Goal: Task Accomplishment & Management: Manage account settings

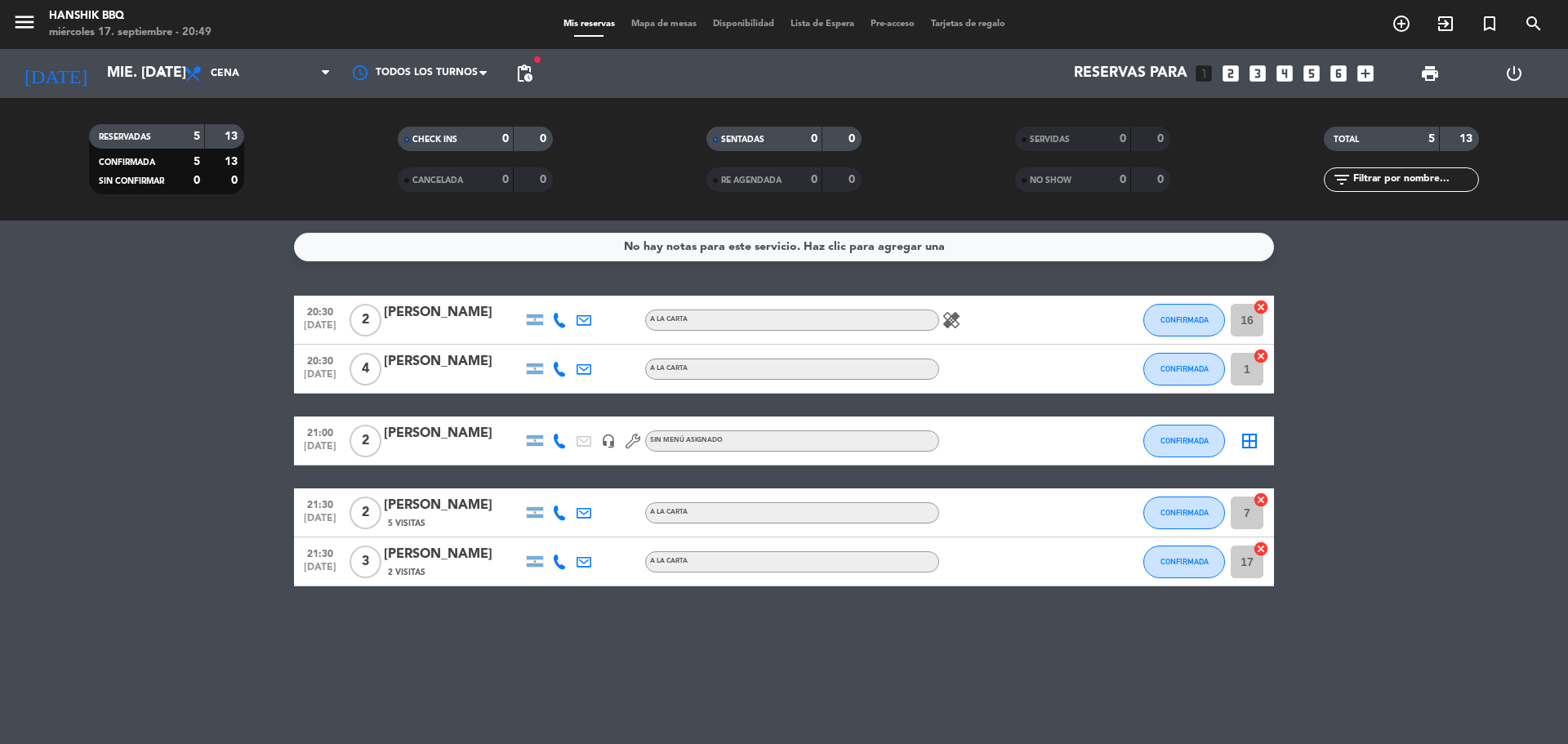
drag, startPoint x: 160, startPoint y: 583, endPoint x: 148, endPoint y: 557, distance: 28.6
click at [160, 583] on bookings-row "20:30 [DATE] 2 [PERSON_NAME] A [PERSON_NAME] healing CONFIRMADA 16 cancel 20:30…" at bounding box center [784, 440] width 1568 height 290
click at [113, 77] on input "mié. [DATE]" at bounding box center [194, 73] width 190 height 32
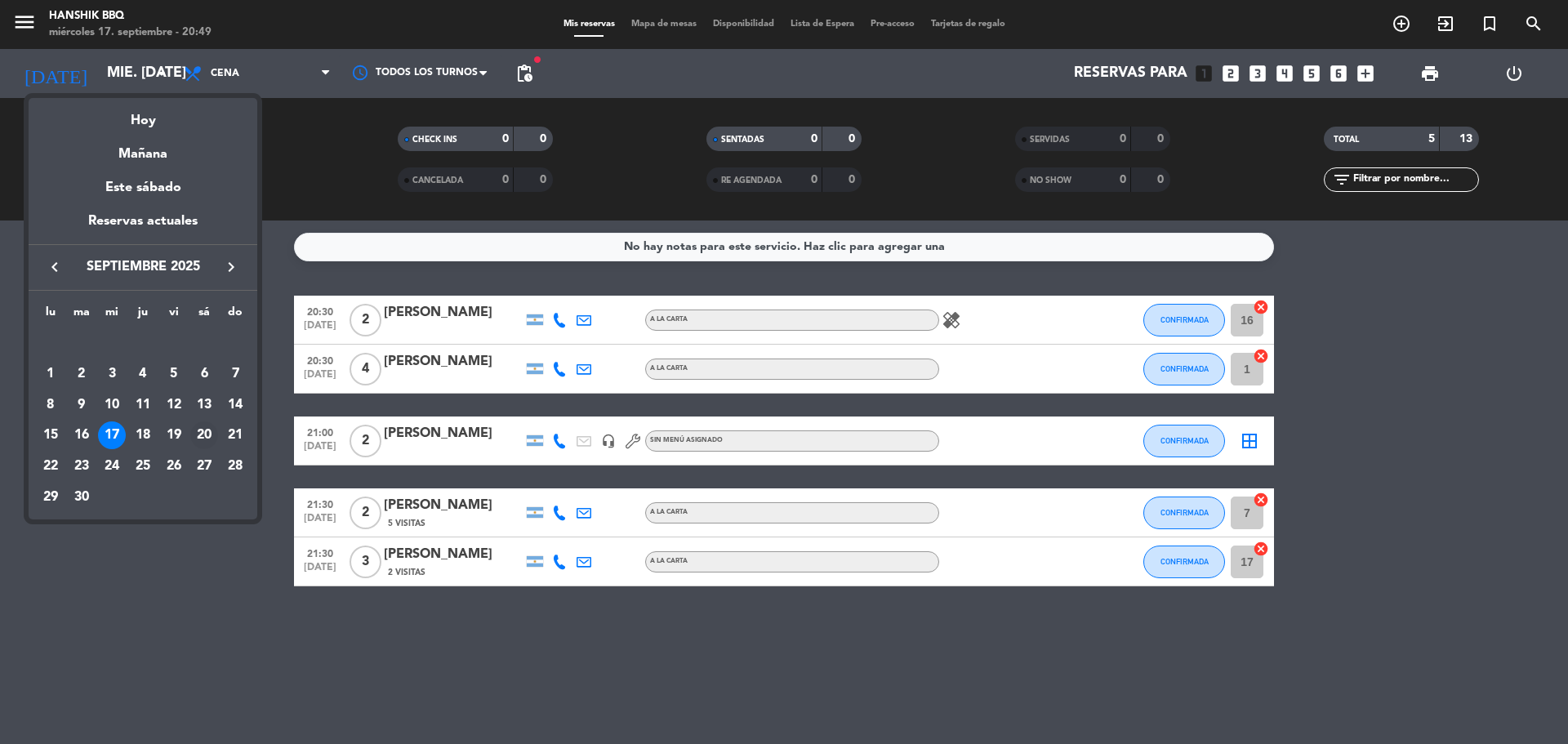
click at [206, 440] on div "20" at bounding box center [205, 435] width 28 height 28
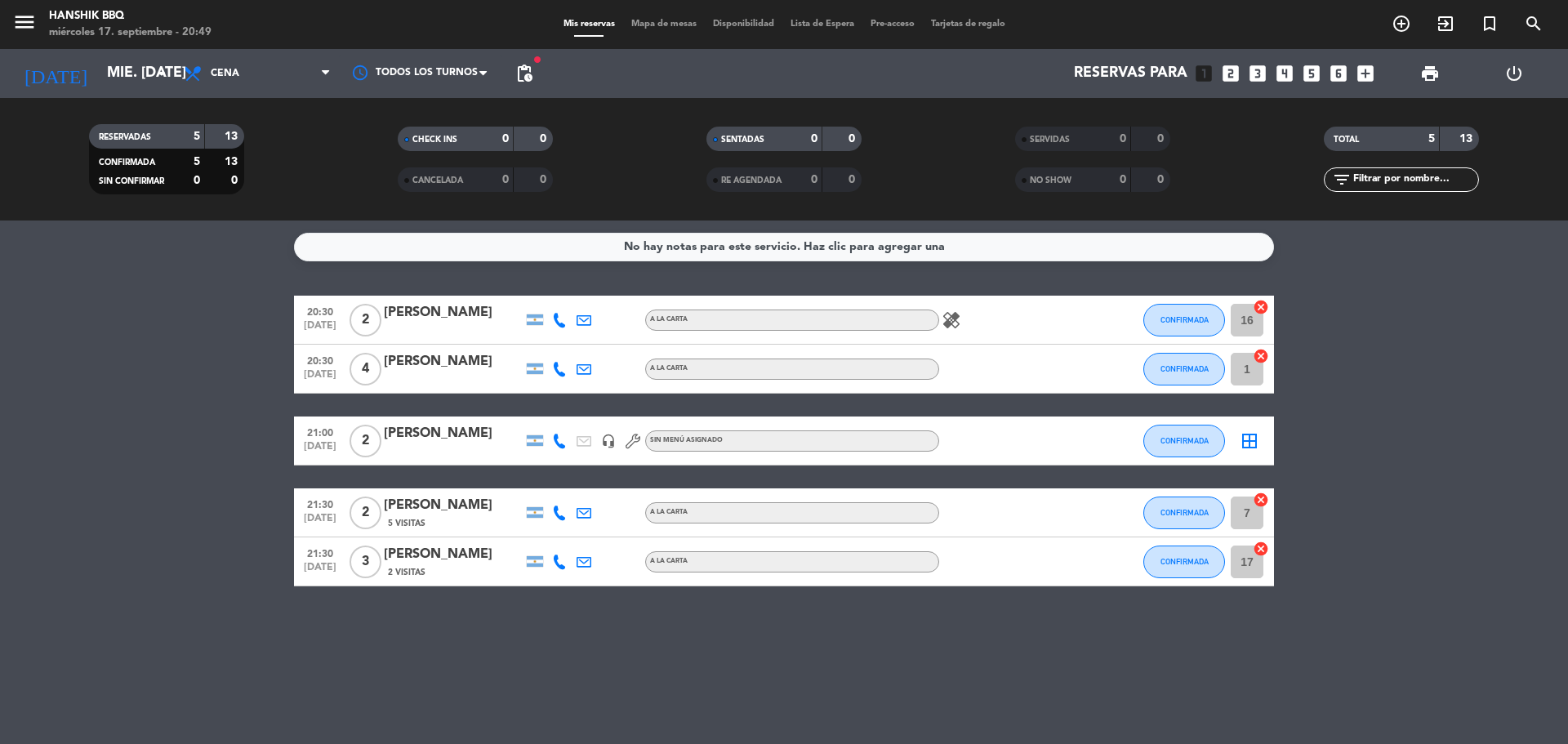
type input "sáb. [DATE]"
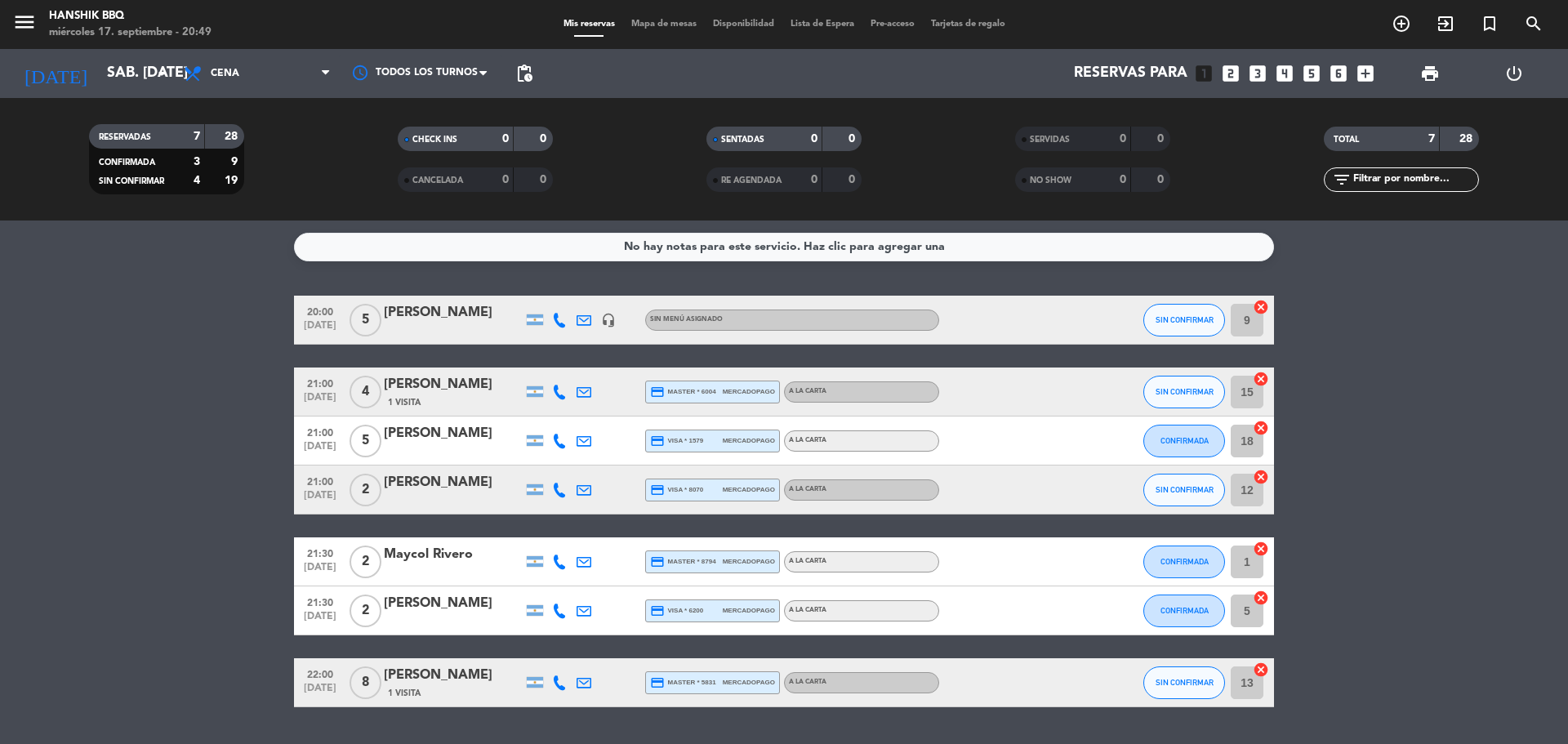
click at [1239, 76] on icon "looks_two" at bounding box center [1231, 74] width 21 height 21
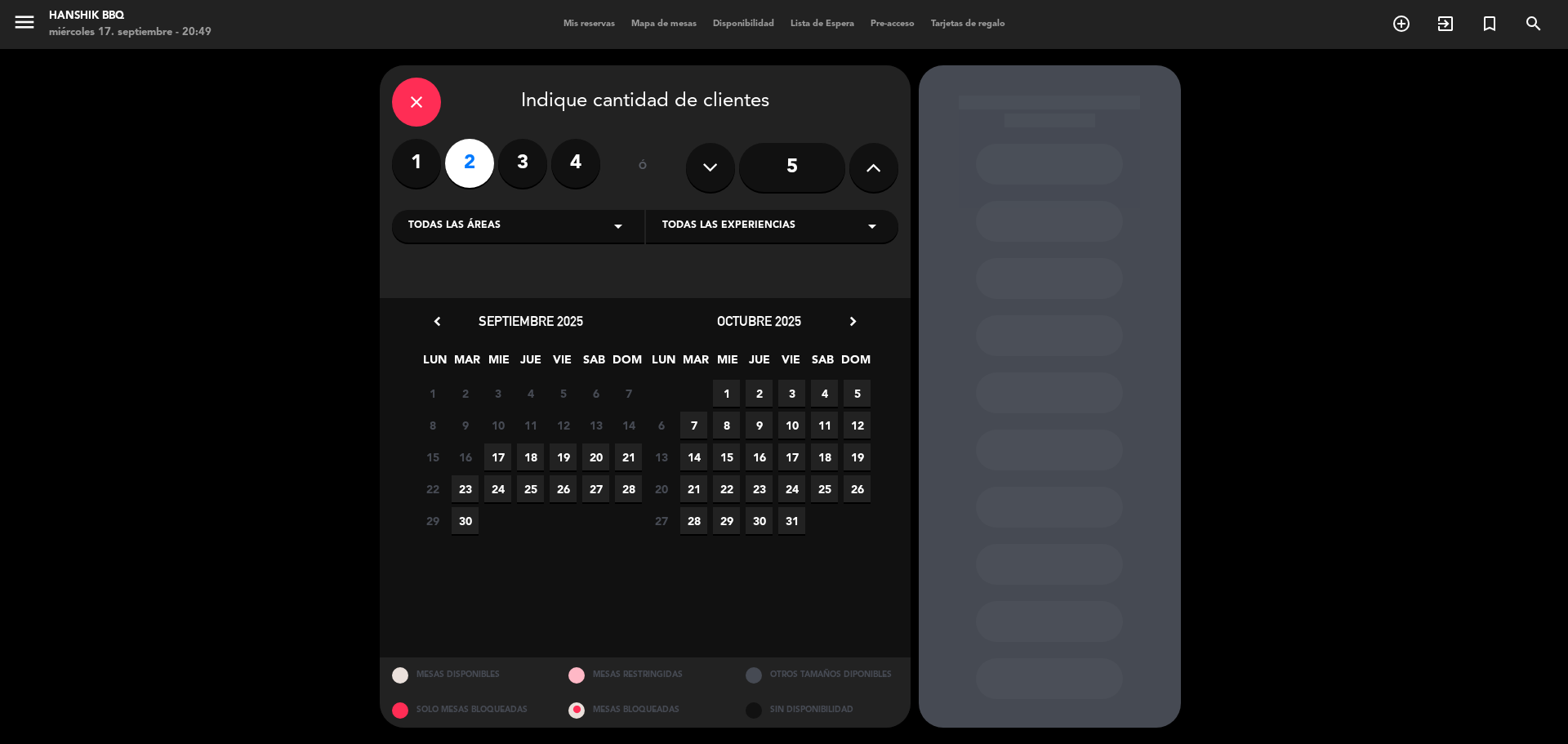
click at [601, 456] on span "20" at bounding box center [595, 456] width 27 height 27
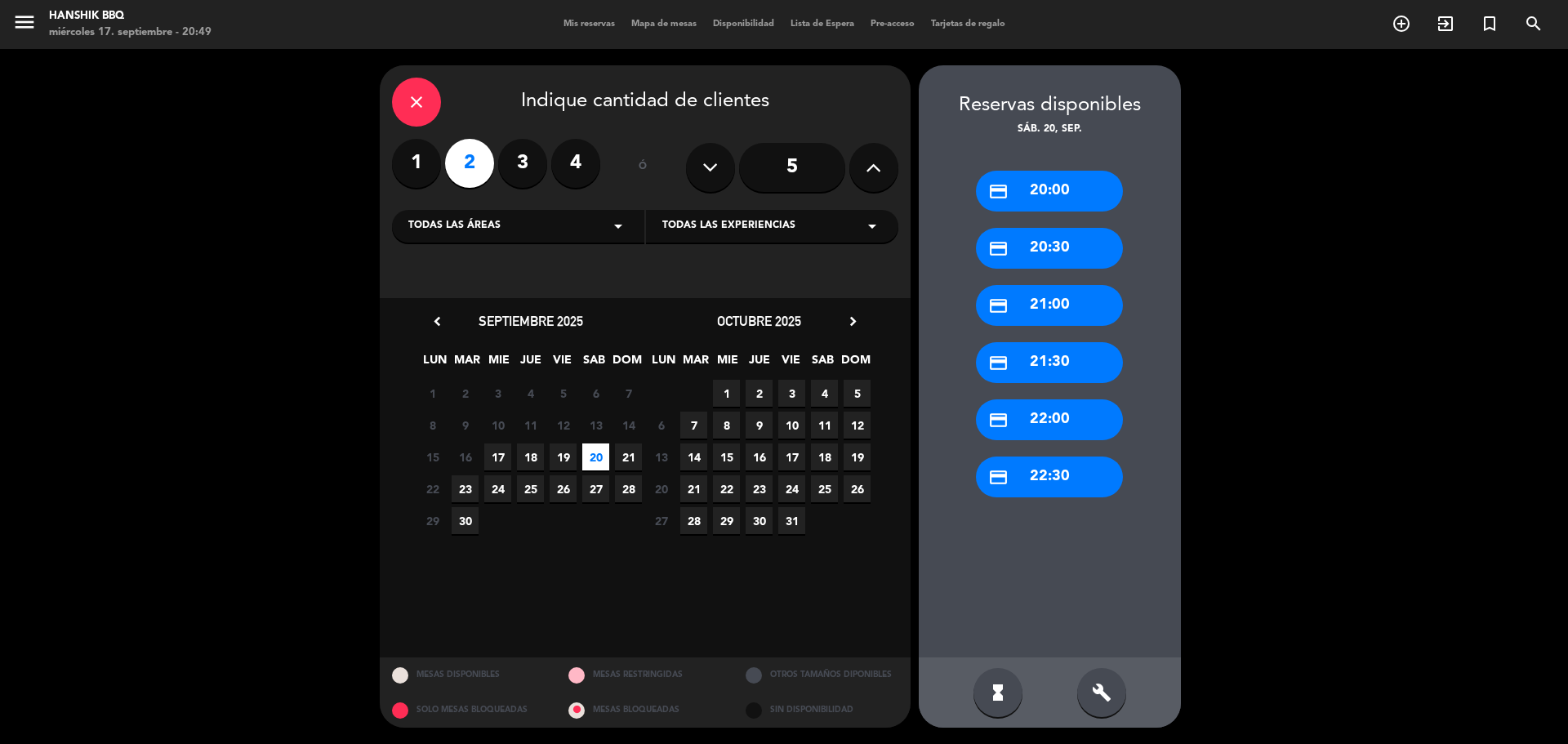
click at [1058, 352] on div "credit_card 21:30" at bounding box center [1049, 362] width 147 height 41
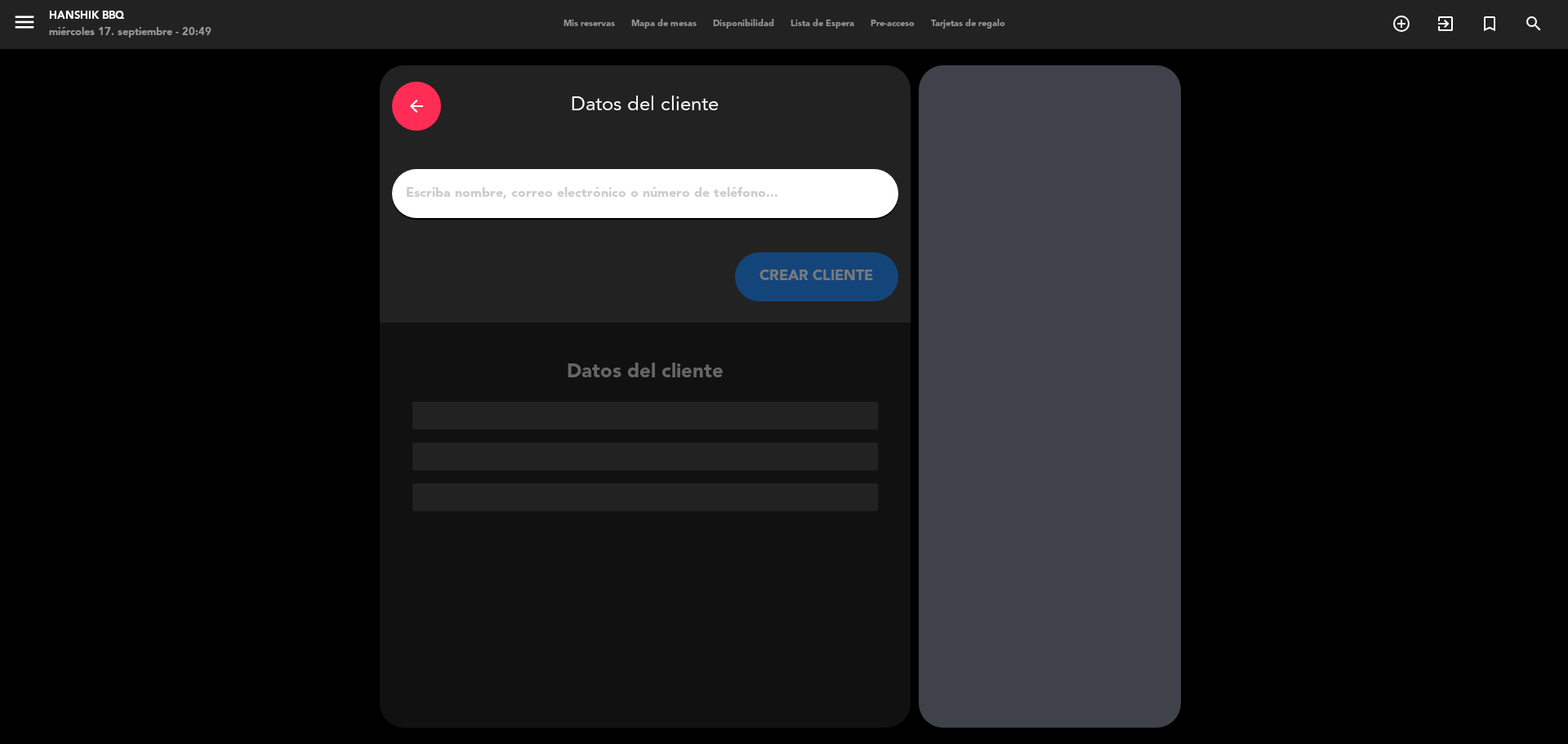
drag, startPoint x: 596, startPoint y: 192, endPoint x: 537, endPoint y: 209, distance: 61.4
click at [537, 209] on div at bounding box center [645, 194] width 507 height 49
click at [536, 207] on div at bounding box center [645, 194] width 507 height 49
click at [536, 205] on div at bounding box center [645, 194] width 507 height 49
click at [538, 201] on input "1" at bounding box center [645, 193] width 482 height 23
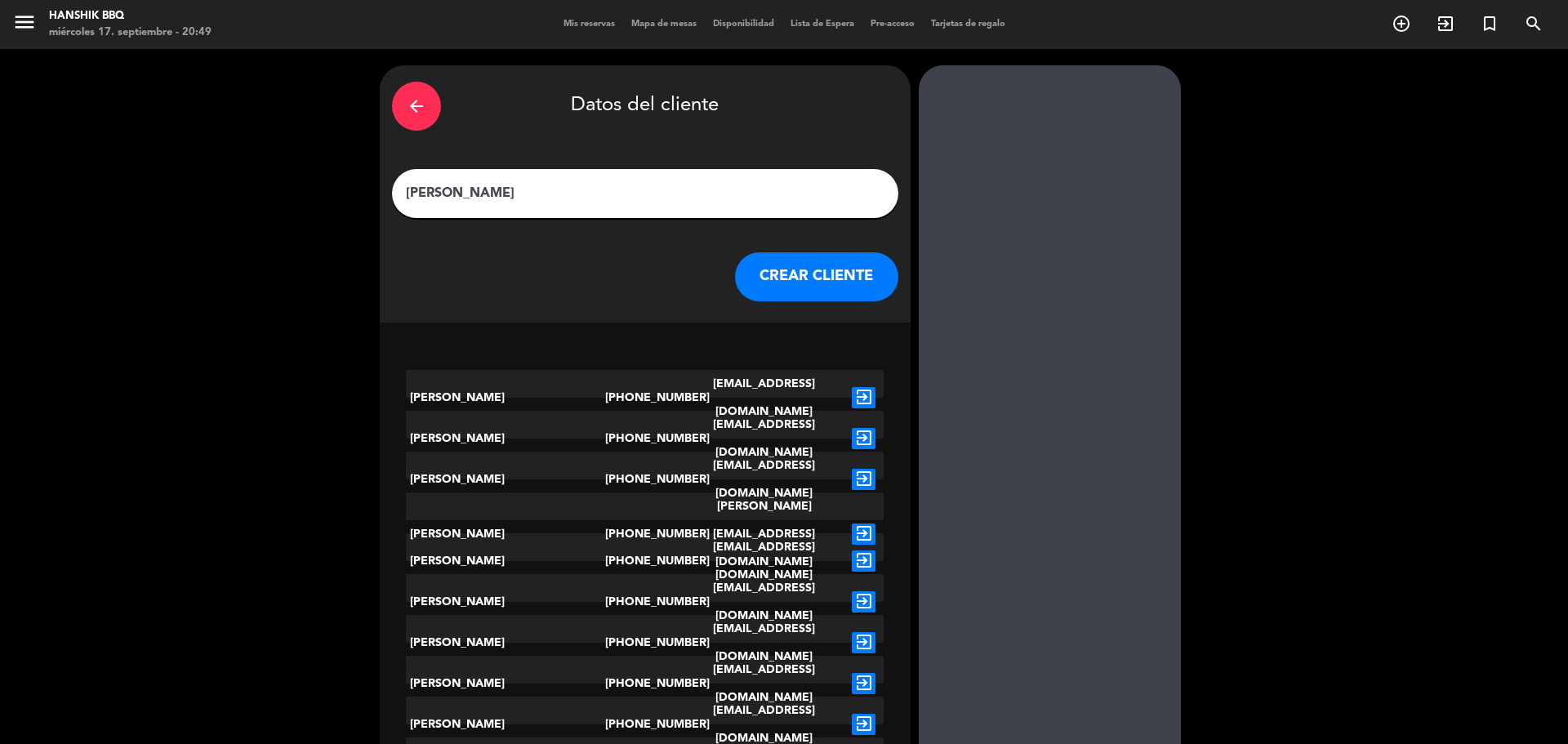
type input "[PERSON_NAME]"
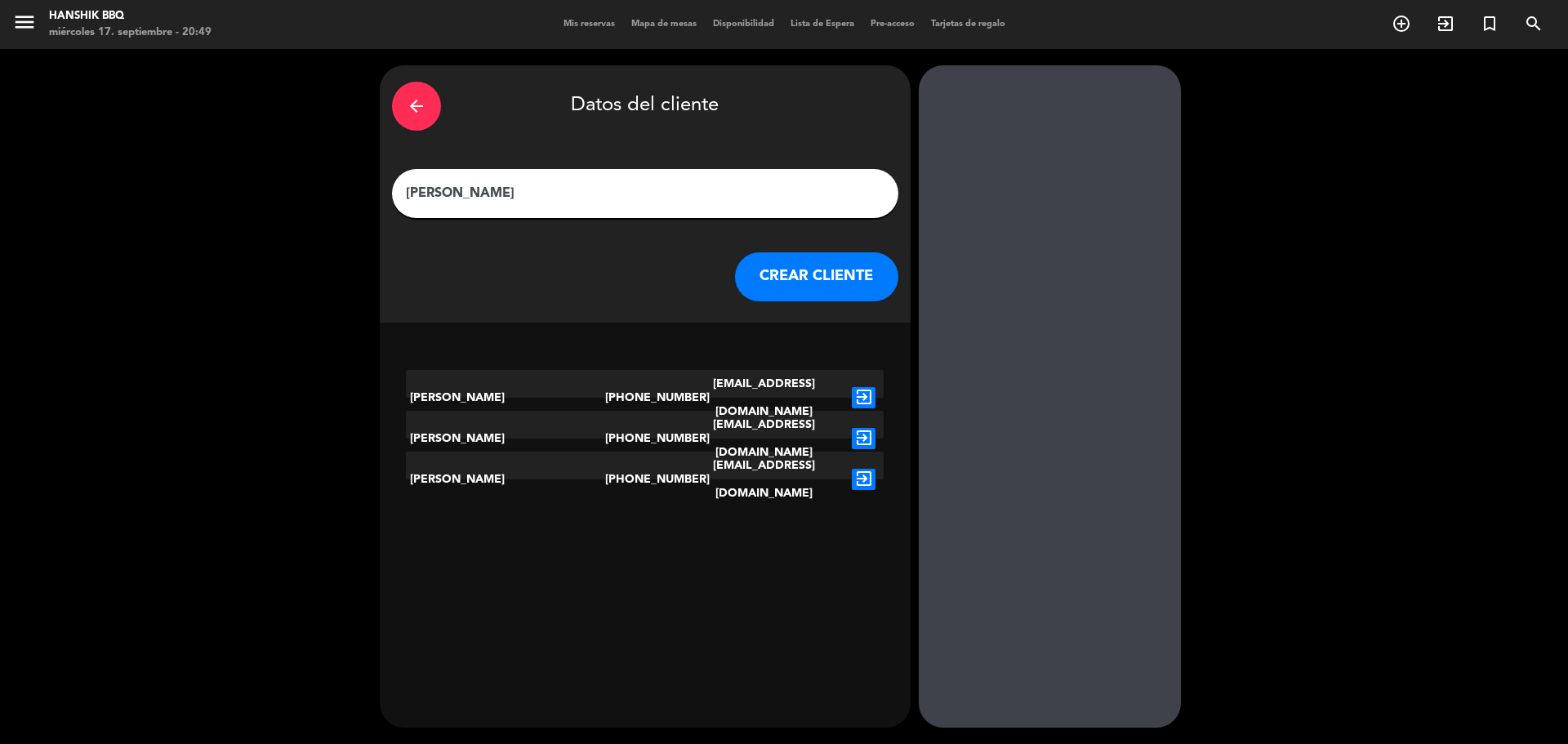
drag, startPoint x: 451, startPoint y: 184, endPoint x: 385, endPoint y: 195, distance: 66.9
click at [385, 195] on div "arrow_back Datos del cliente [PERSON_NAME] CLIENTE" at bounding box center [645, 193] width 531 height 257
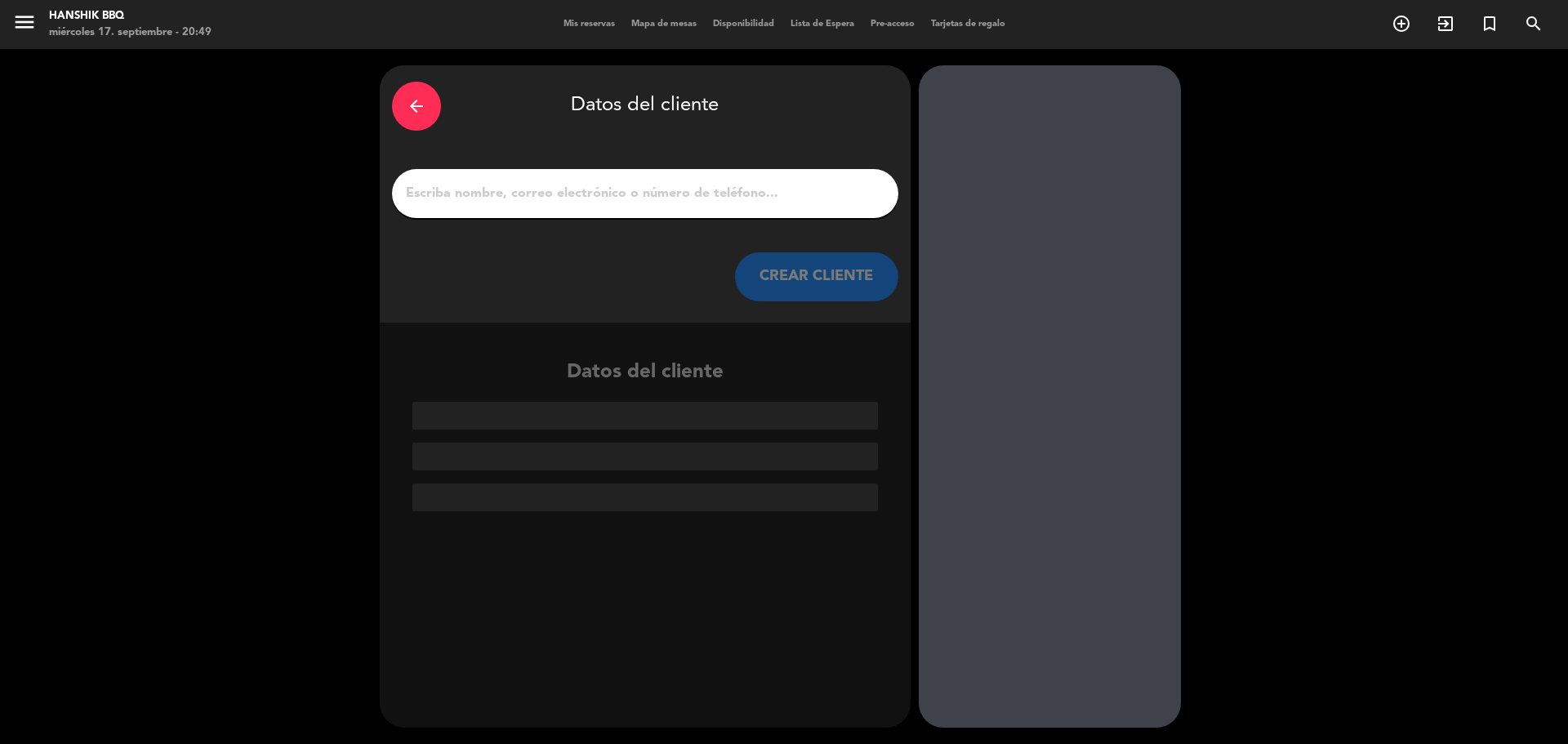
click at [474, 195] on input "1" at bounding box center [645, 193] width 482 height 23
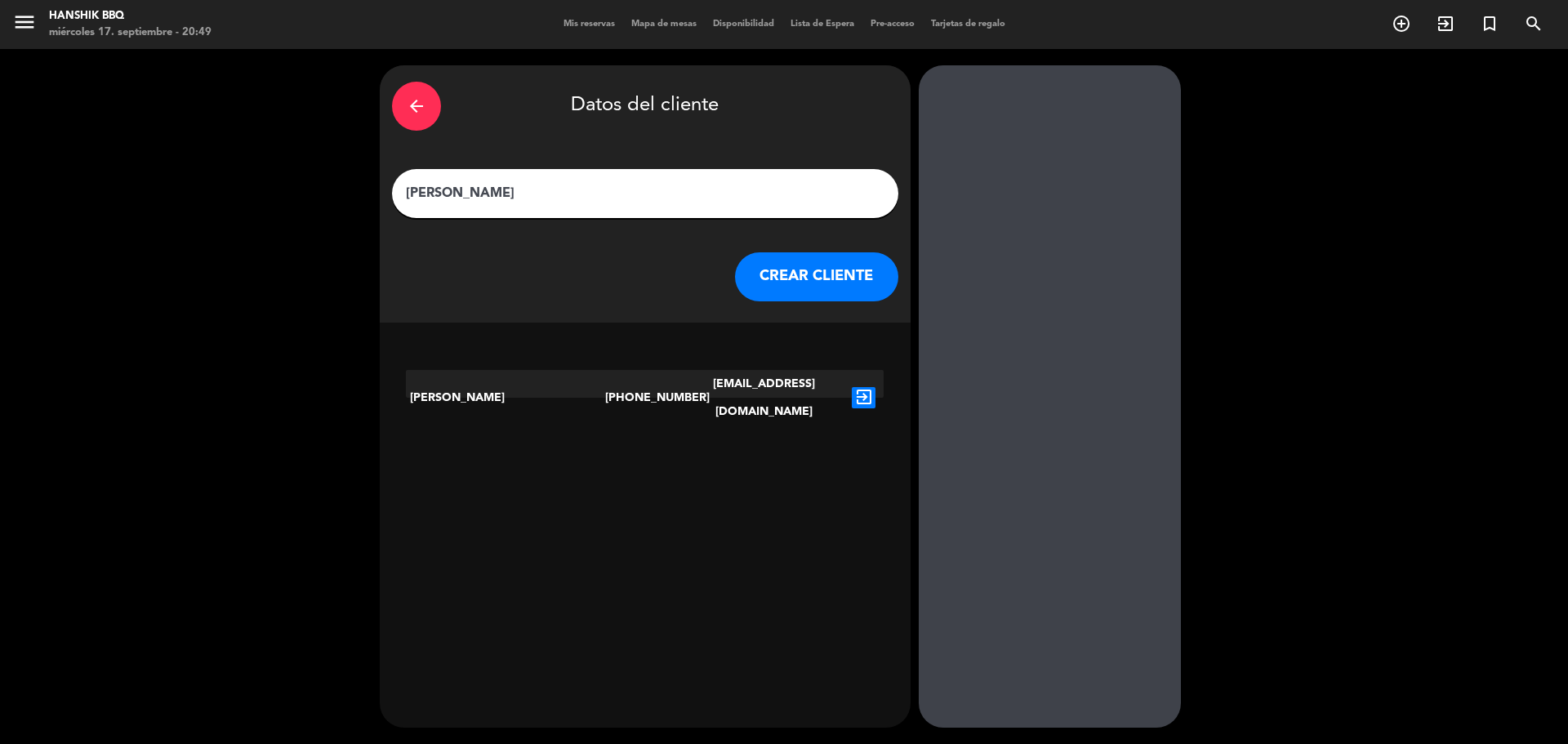
type input "[PERSON_NAME]"
click at [863, 387] on icon "exit_to_app" at bounding box center [863, 397] width 24 height 21
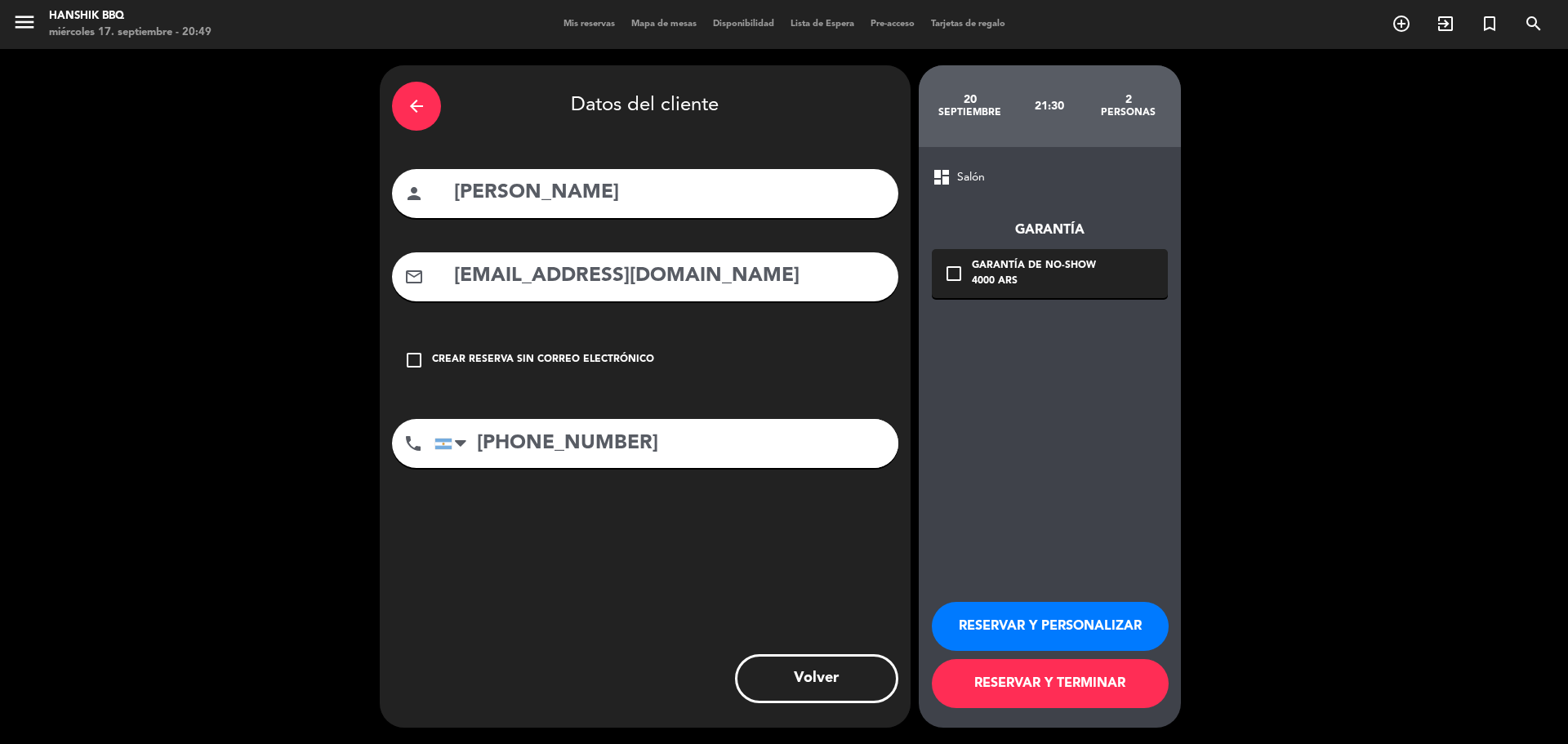
click at [976, 678] on button "RESERVAR Y TERMINAR" at bounding box center [1051, 683] width 237 height 49
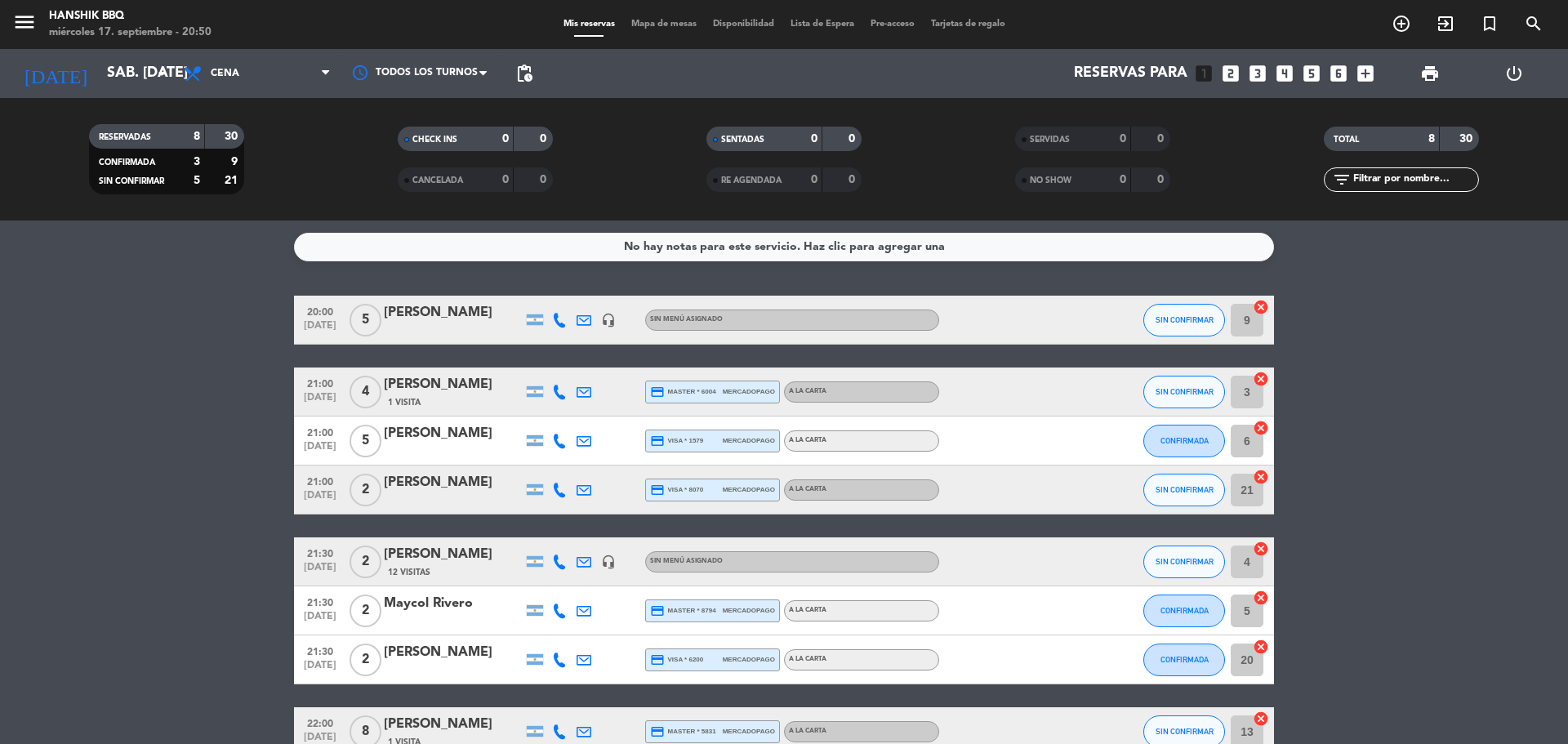
click at [234, 461] on bookings-row "20:00 [DATE] 5 [PERSON_NAME] headset_mic Sin menú asignado SIN CONFIRMAR 9 canc…" at bounding box center [784, 526] width 1568 height 461
click at [119, 81] on input "sáb. [DATE]" at bounding box center [194, 73] width 190 height 32
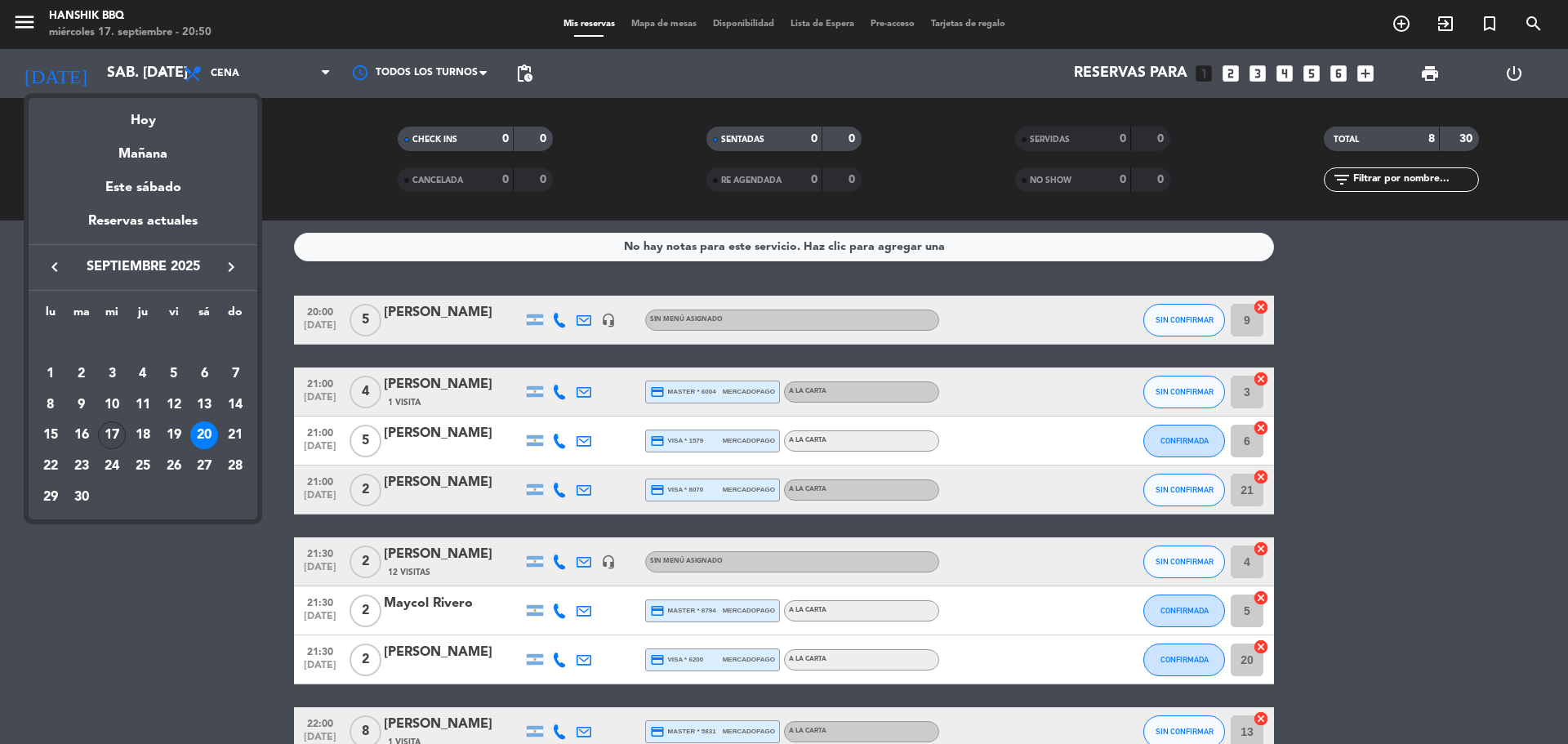
click at [117, 440] on div "17" at bounding box center [112, 435] width 28 height 28
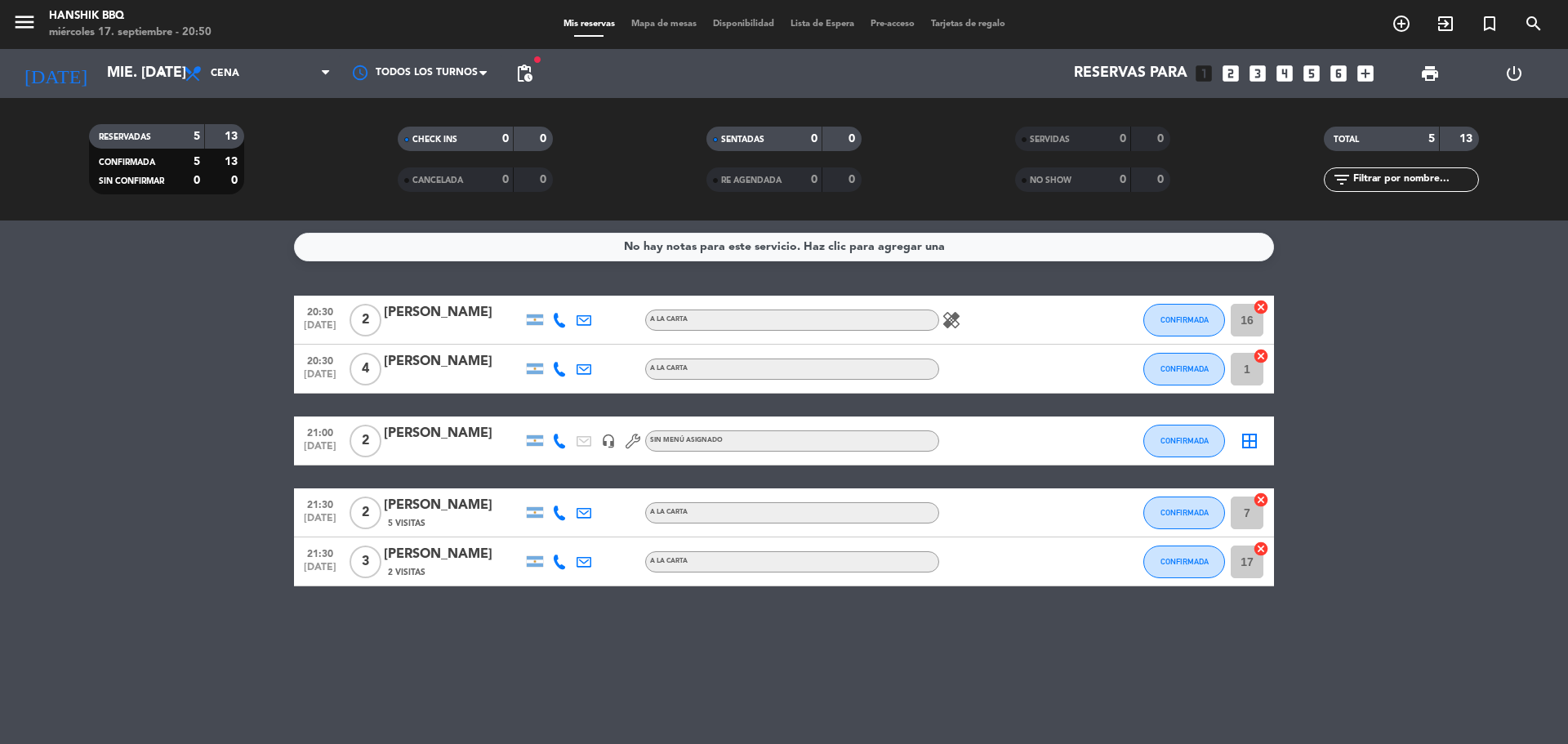
click at [66, 342] on bookings-row "20:30 [DATE] 2 [PERSON_NAME] A [PERSON_NAME] healing CONFIRMADA 16 cancel 20:30…" at bounding box center [784, 440] width 1568 height 290
click at [119, 66] on input "mié. [DATE]" at bounding box center [194, 73] width 190 height 32
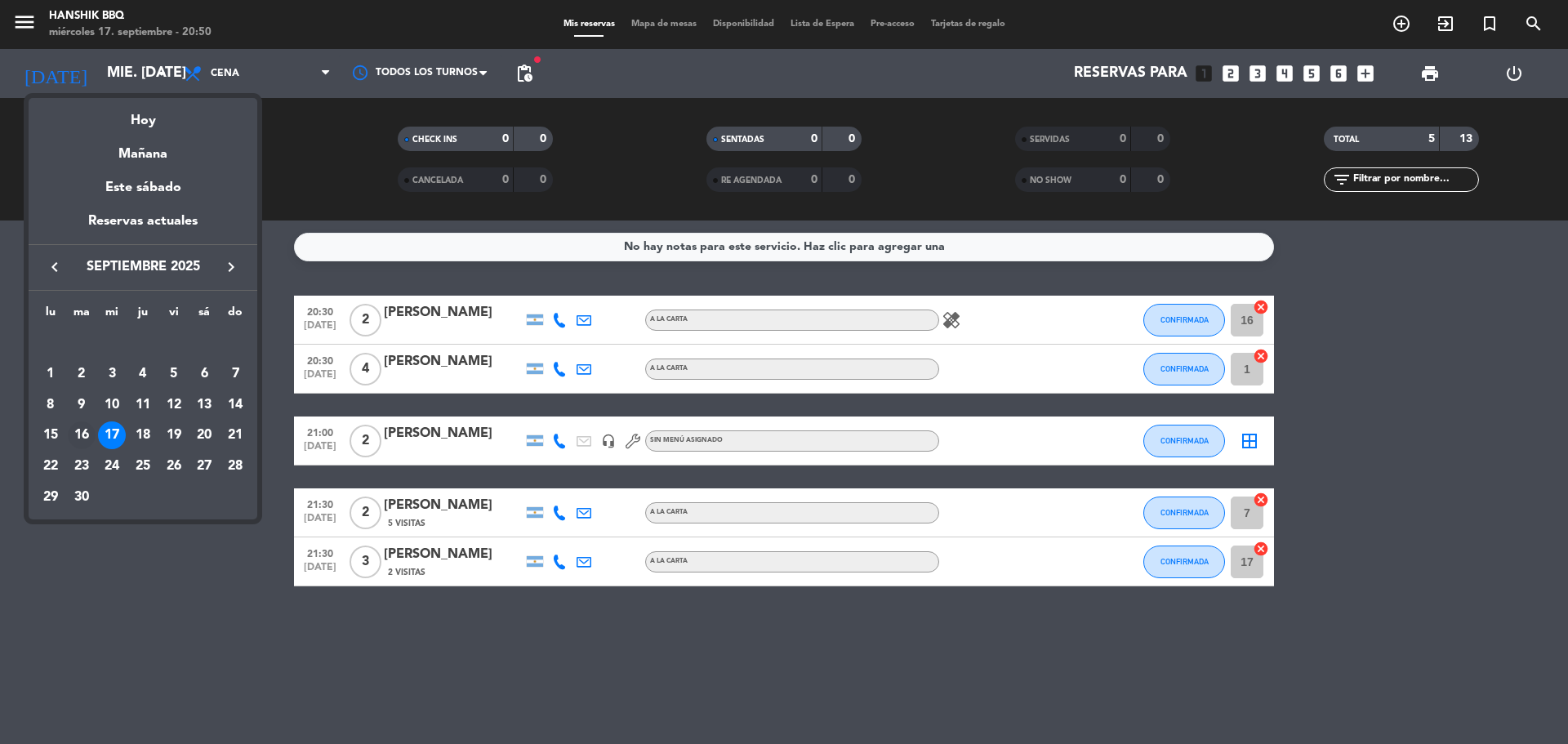
click at [83, 434] on div "16" at bounding box center [82, 435] width 28 height 28
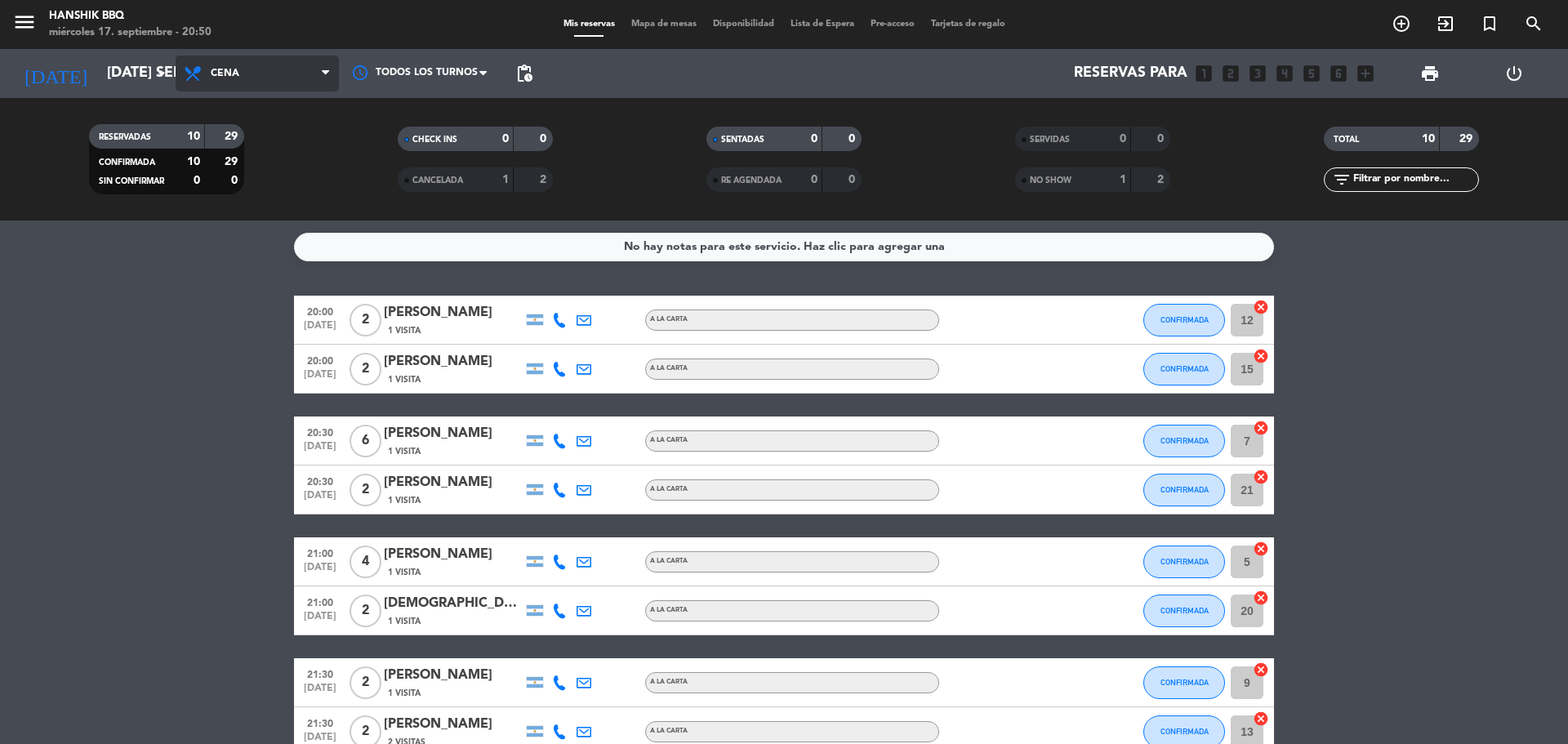
click at [176, 68] on span "Cena" at bounding box center [257, 73] width 163 height 36
click at [119, 77] on input "[DATE] sep." at bounding box center [194, 73] width 190 height 32
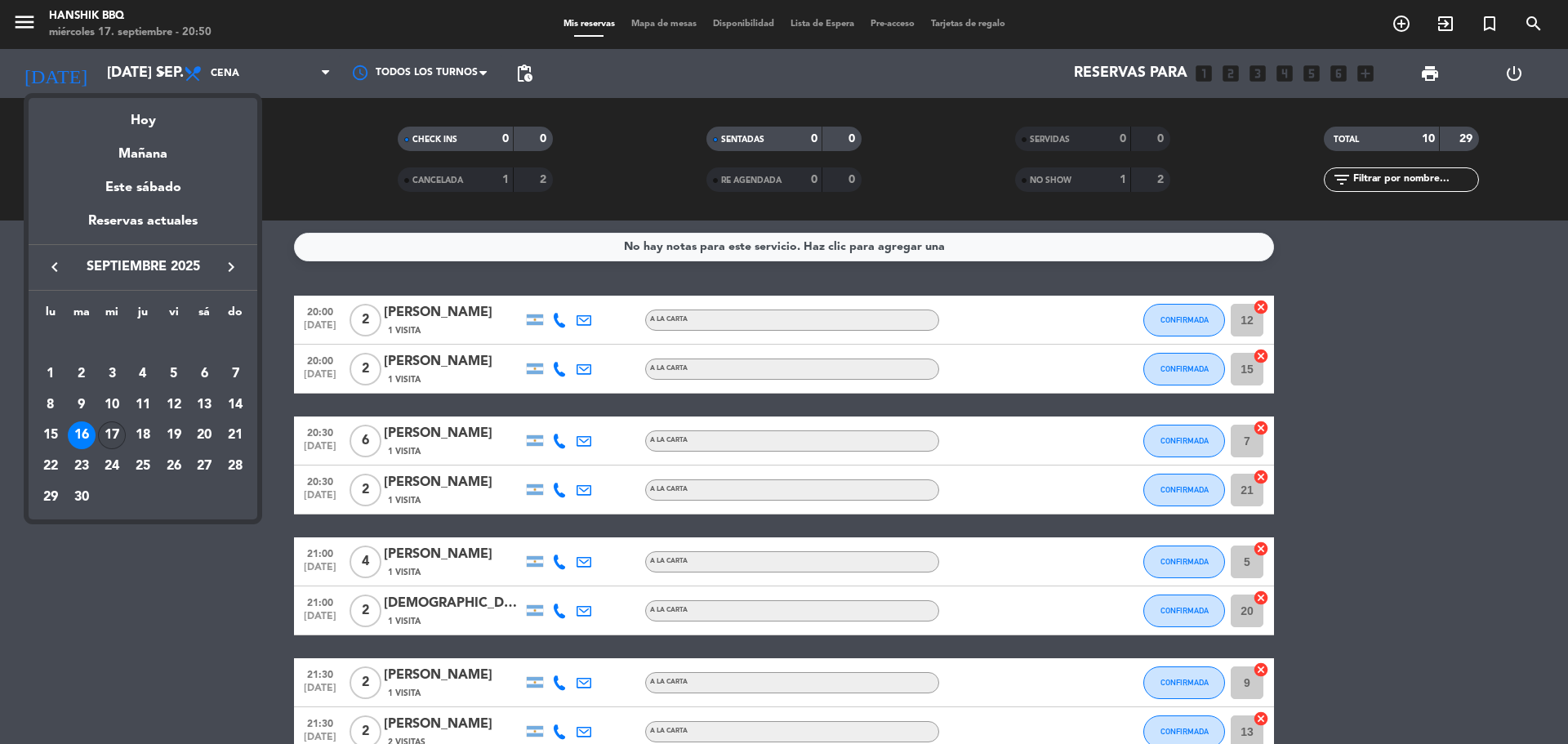
click at [112, 433] on div "17" at bounding box center [112, 435] width 28 height 28
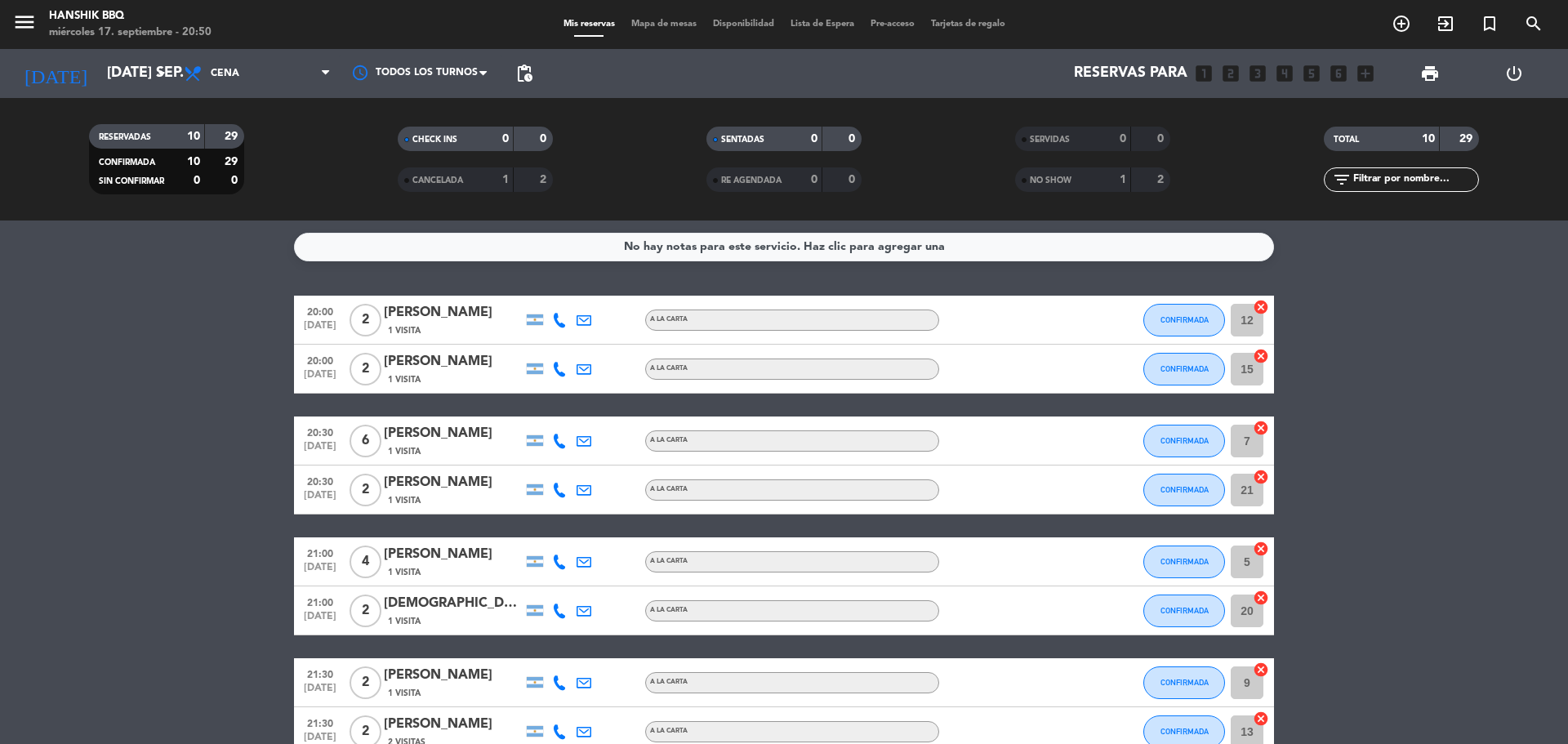
type input "mié. [DATE]"
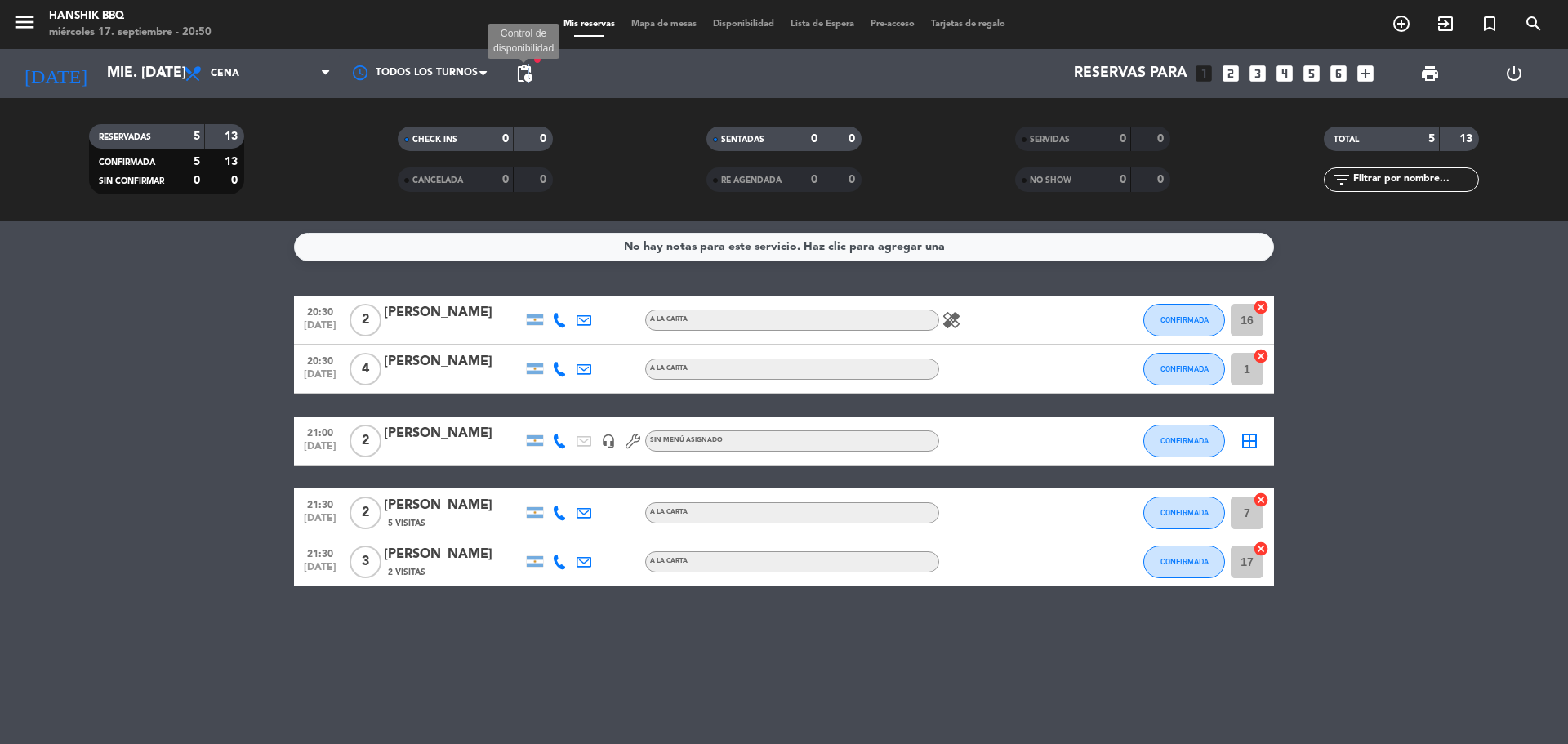
click at [529, 74] on span "pending_actions" at bounding box center [524, 74] width 19 height 19
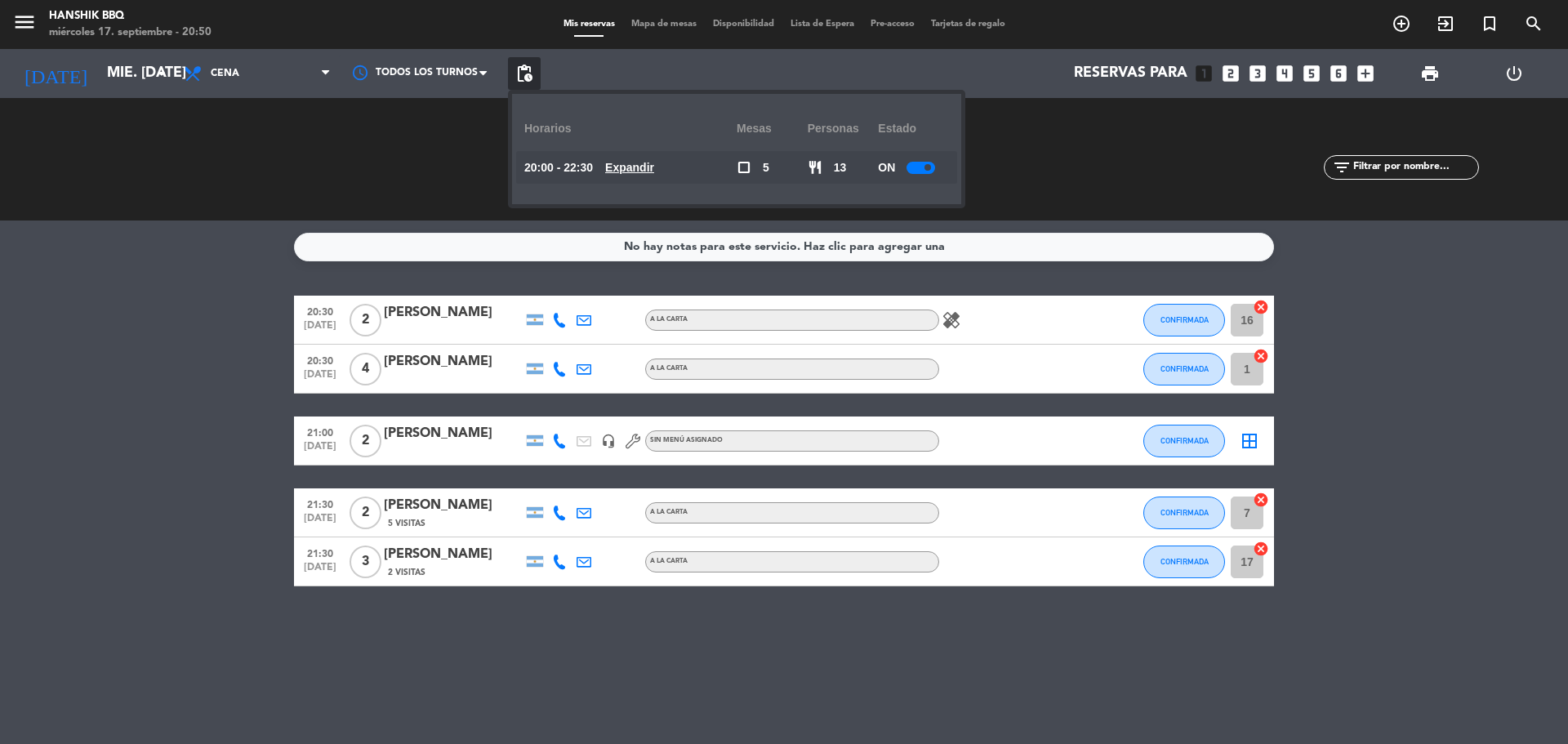
click at [654, 166] on u "Expandir" at bounding box center [629, 167] width 49 height 13
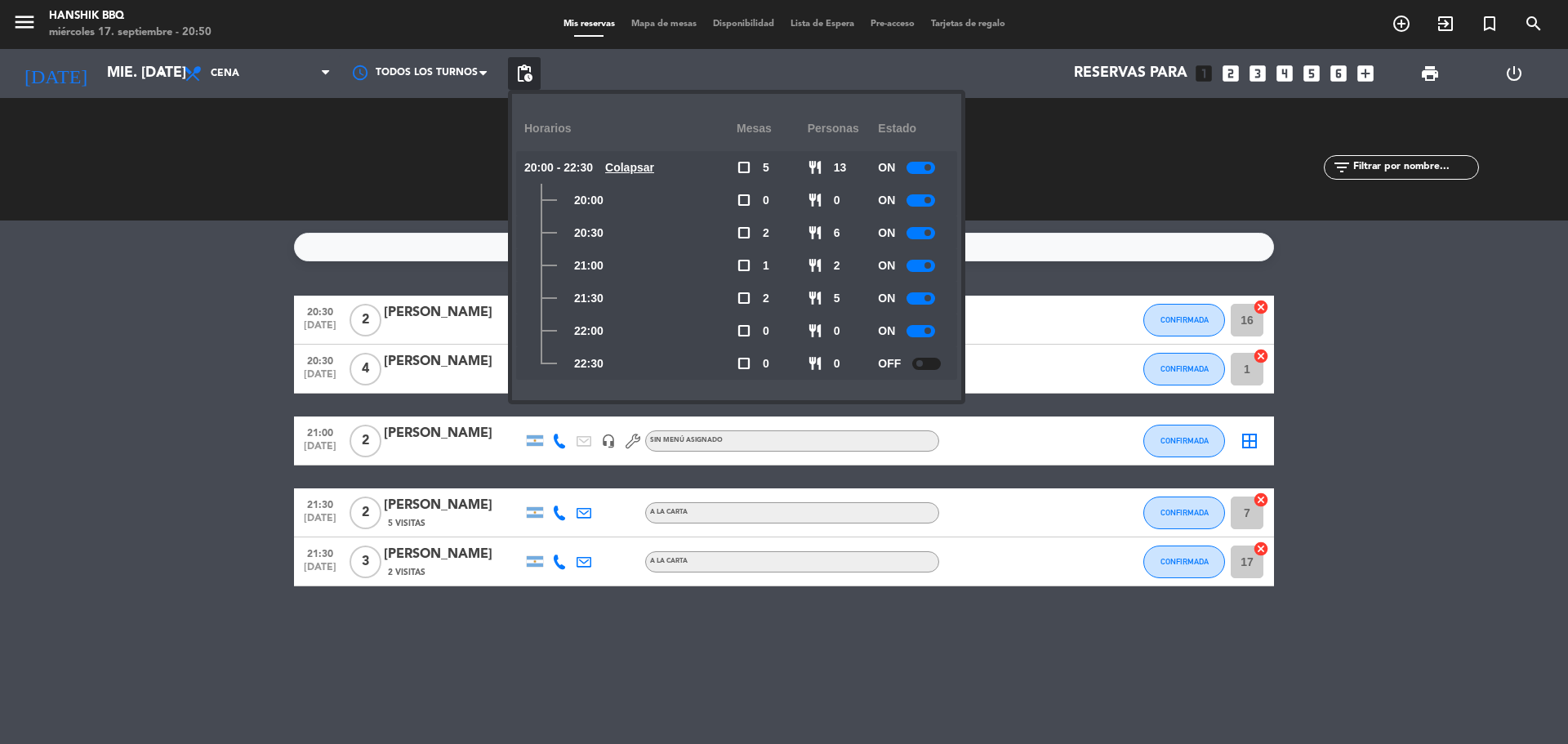
drag, startPoint x: 510, startPoint y: 673, endPoint x: 489, endPoint y: 733, distance: 63.6
click at [509, 677] on div "No hay notas para este servicio. Haz clic para agregar una 20:30 [DATE] 2 [PERS…" at bounding box center [784, 482] width 1568 height 523
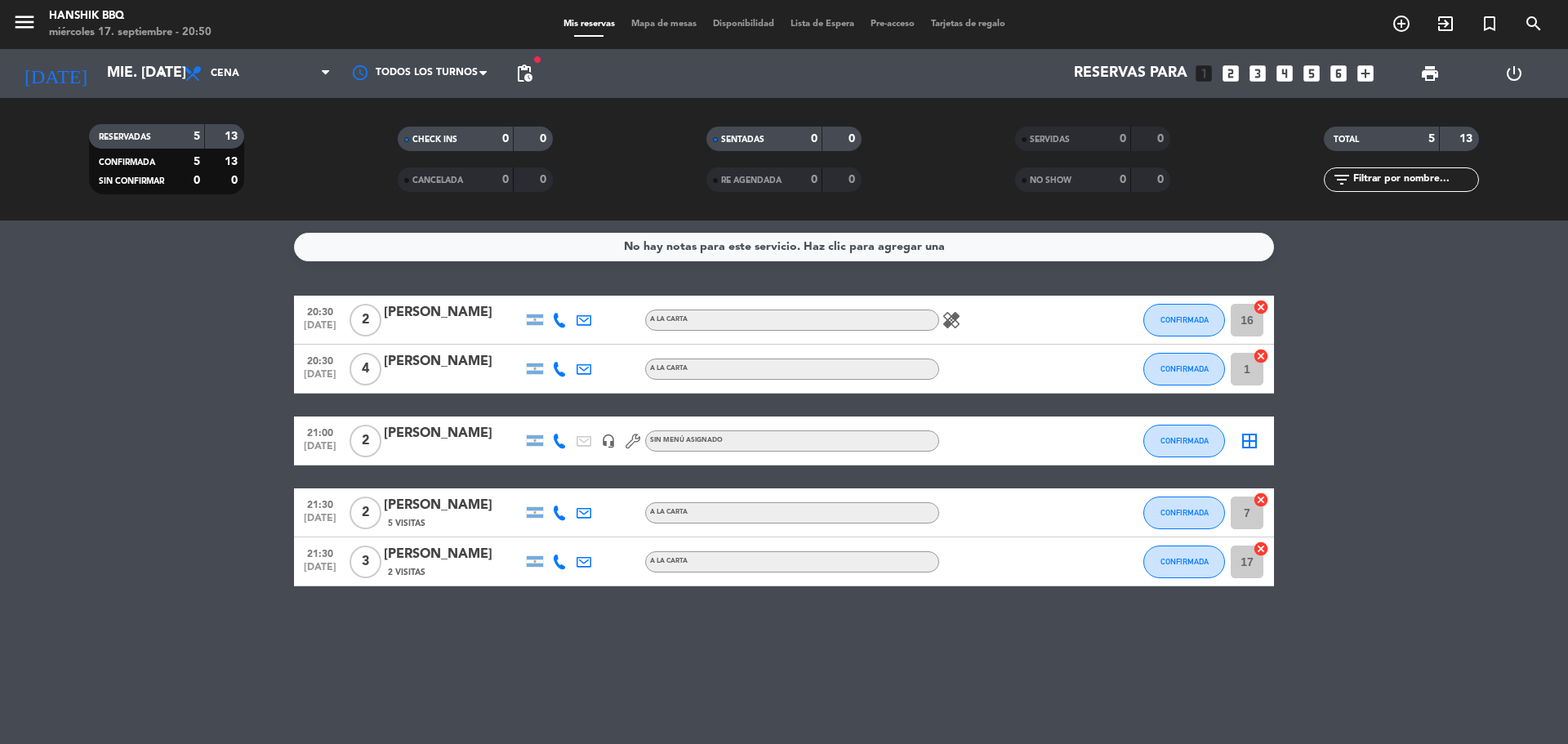
click at [204, 574] on bookings-row "20:30 [DATE] 2 [PERSON_NAME] A [PERSON_NAME] healing CONFIRMADA 16 cancel 20:30…" at bounding box center [784, 440] width 1568 height 290
